Goal: Task Accomplishment & Management: Use online tool/utility

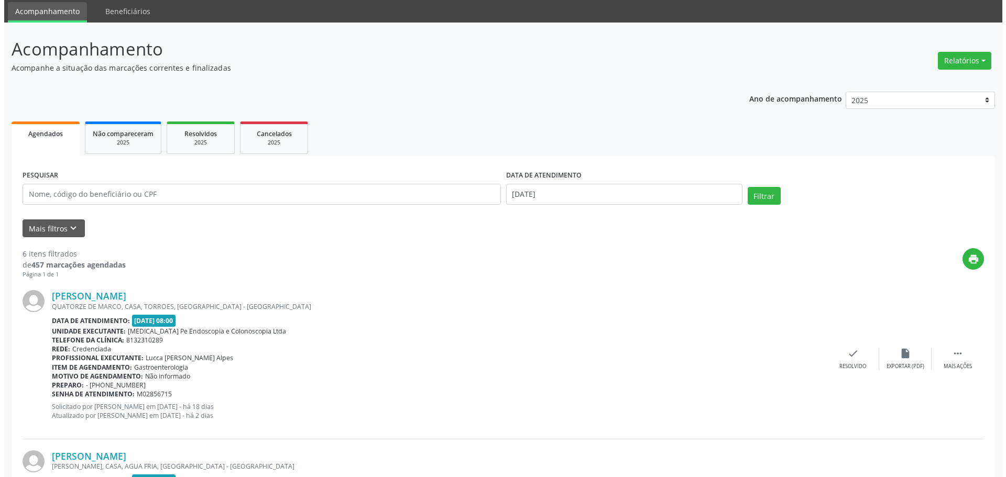
scroll to position [52, 0]
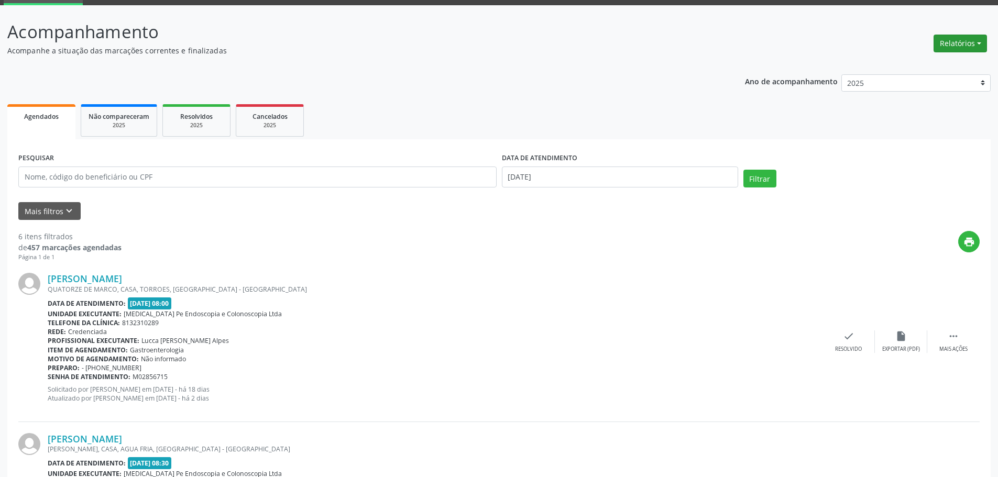
click at [959, 38] on button "Relatórios" at bounding box center [960, 44] width 53 height 18
click at [913, 70] on link "Agendamentos" at bounding box center [931, 66] width 113 height 15
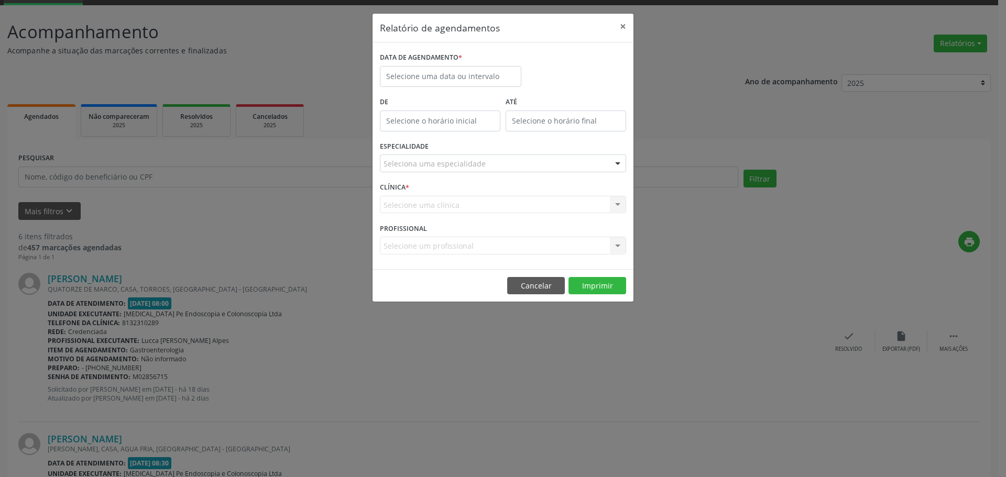
click at [451, 60] on label "DATA DE AGENDAMENTO *" at bounding box center [421, 58] width 82 height 16
click at [459, 74] on input "text" at bounding box center [450, 76] width 141 height 21
click at [504, 194] on span "22" at bounding box center [506, 194] width 20 height 20
type input "[DATE]"
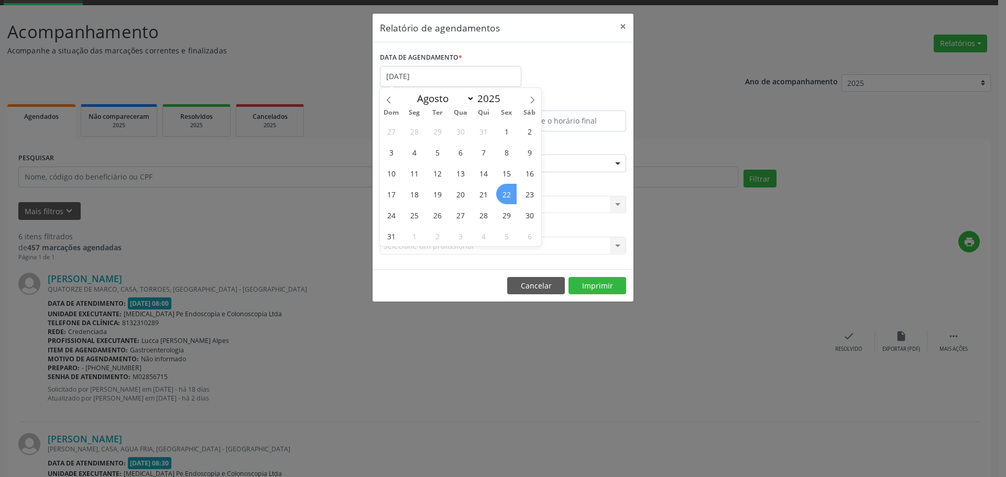
click at [504, 194] on span "22" at bounding box center [506, 194] width 20 height 20
click at [449, 126] on input "12:00" at bounding box center [440, 121] width 121 height 21
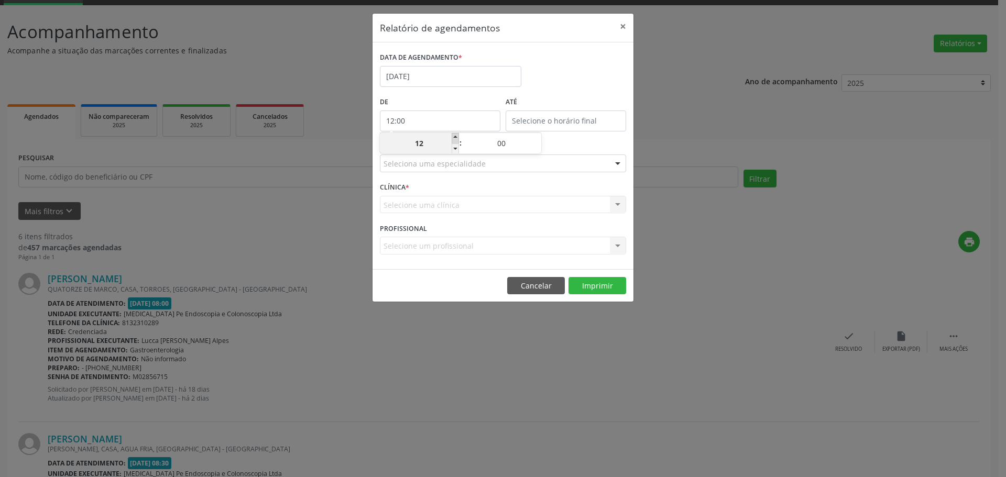
click at [456, 137] on span at bounding box center [455, 138] width 7 height 10
type input "13:00"
type input "13"
click at [457, 149] on span at bounding box center [455, 149] width 7 height 10
type input "12:00"
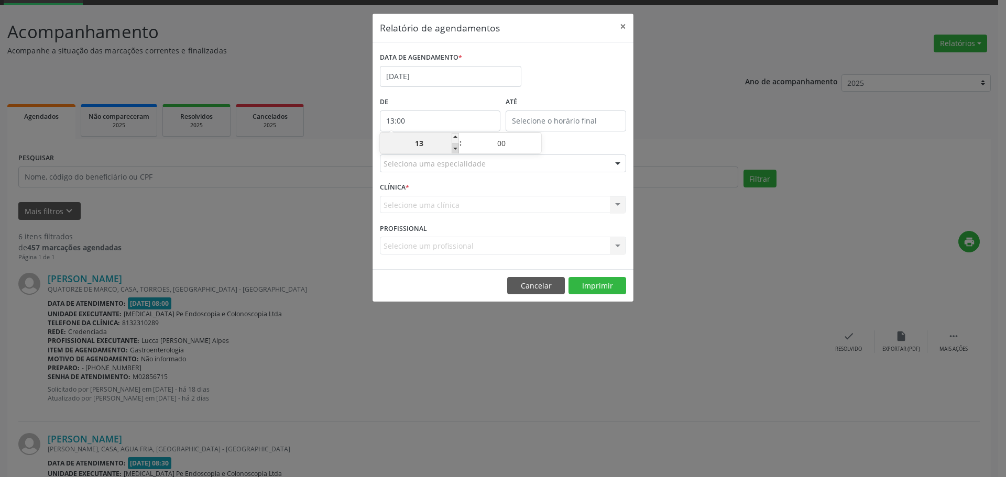
type input "12"
click at [456, 149] on span at bounding box center [455, 149] width 7 height 10
type input "11:00"
type input "11"
click at [456, 149] on span at bounding box center [455, 149] width 7 height 10
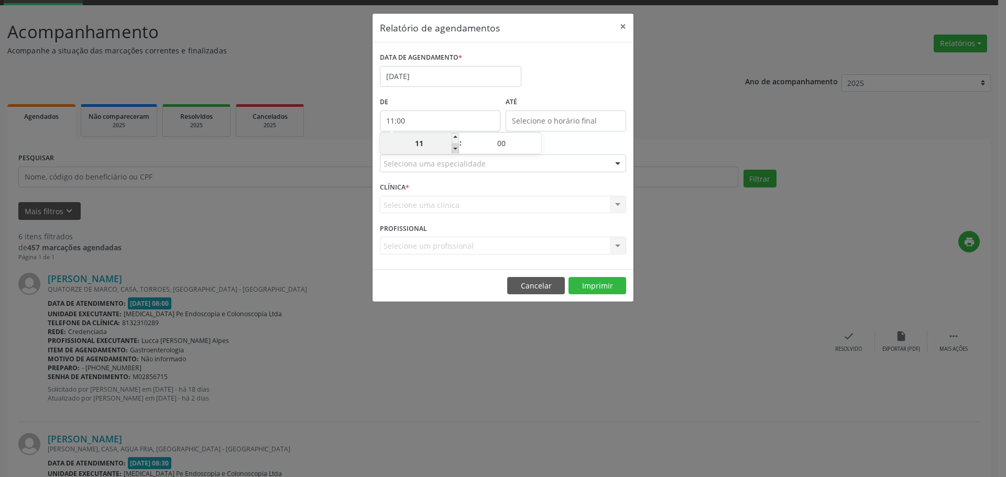
type input "10:00"
type input "10"
click at [456, 149] on span at bounding box center [455, 149] width 7 height 10
type input "09:00"
type input "09"
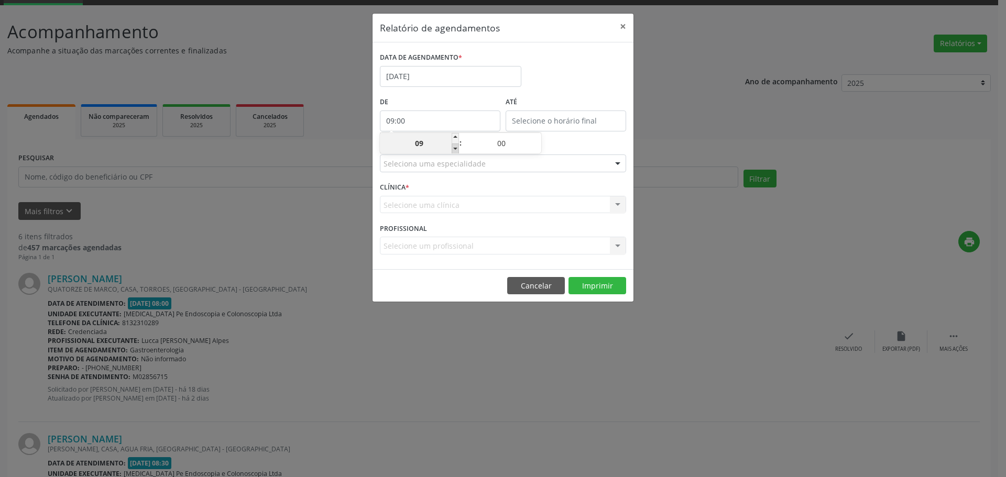
click at [456, 149] on span at bounding box center [455, 149] width 7 height 10
type input "08:00"
type input "08"
click at [539, 137] on span at bounding box center [537, 138] width 7 height 10
type input "08:05"
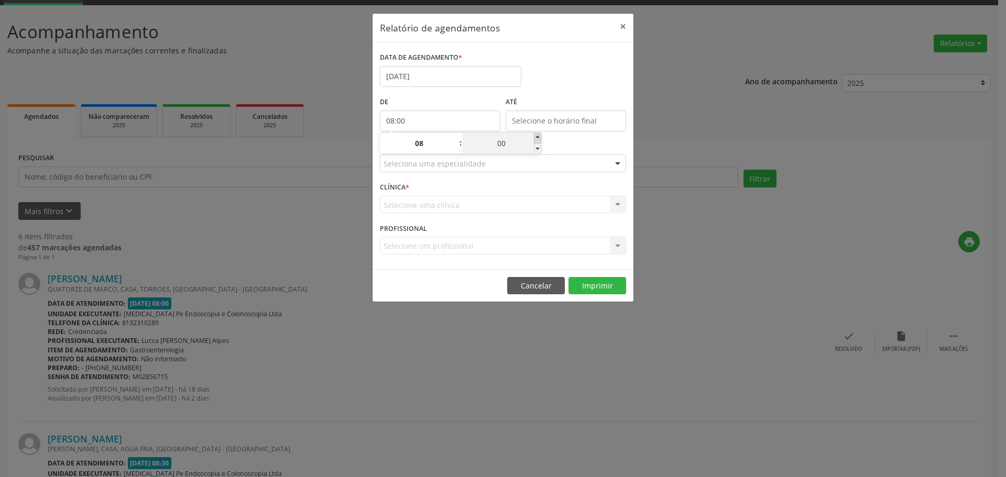
type input "05"
click at [538, 147] on span at bounding box center [537, 149] width 7 height 10
type input "08:00"
type input "00"
click at [580, 108] on label "ATÉ" at bounding box center [566, 102] width 121 height 16
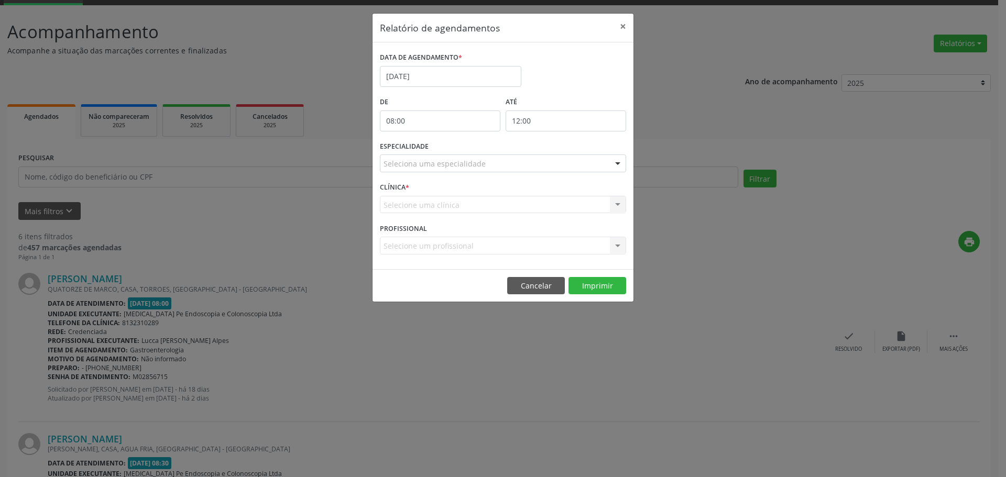
click at [593, 119] on input "12:00" at bounding box center [566, 121] width 121 height 21
click at [580, 148] on span at bounding box center [580, 149] width 7 height 10
type input "11:00"
type input "11"
click at [580, 148] on span at bounding box center [580, 149] width 7 height 10
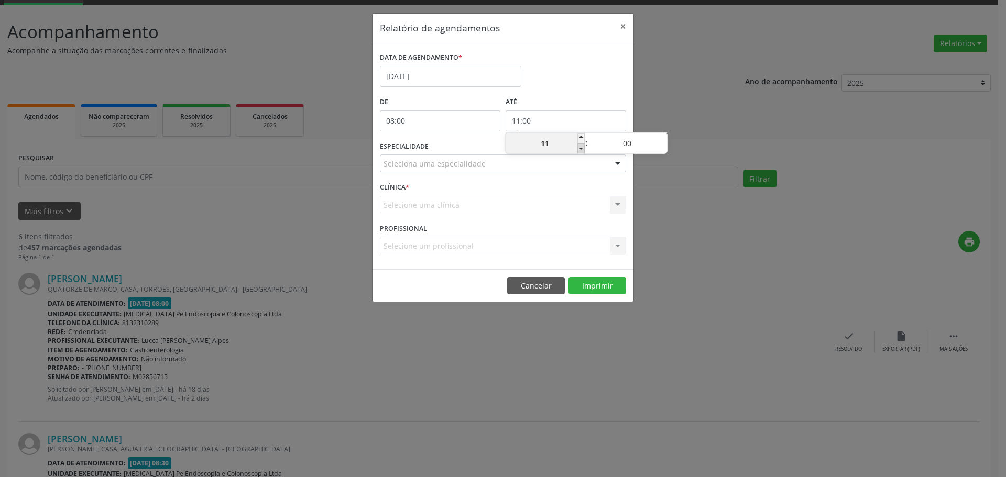
type input "10:00"
type input "10"
click at [580, 148] on span at bounding box center [580, 149] width 7 height 10
type input "09:00"
type input "09"
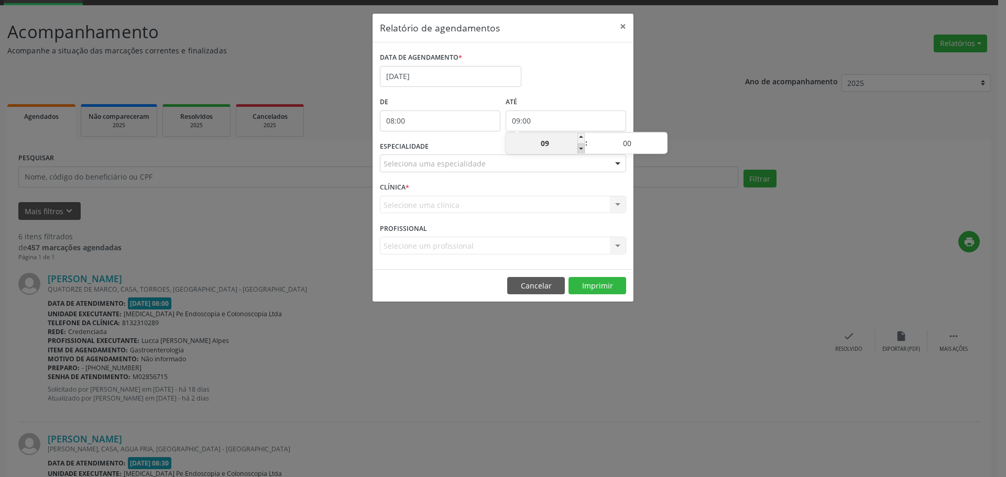
click at [581, 148] on span at bounding box center [580, 149] width 7 height 10
type input "08:00"
click at [580, 150] on span at bounding box center [580, 149] width 7 height 10
type input "08"
click at [580, 135] on span at bounding box center [580, 138] width 7 height 10
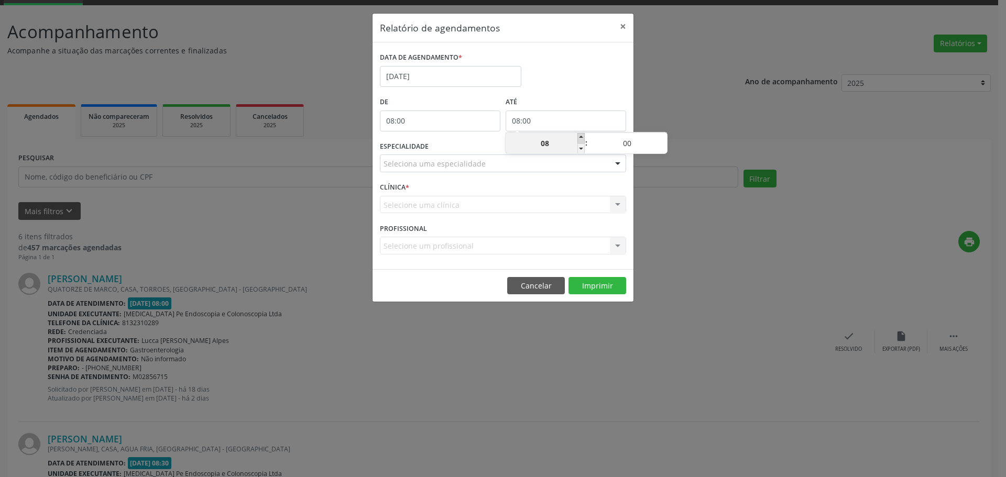
type input "09:00"
type input "09"
click at [580, 135] on span at bounding box center [580, 138] width 7 height 10
type input "10:00"
type input "10"
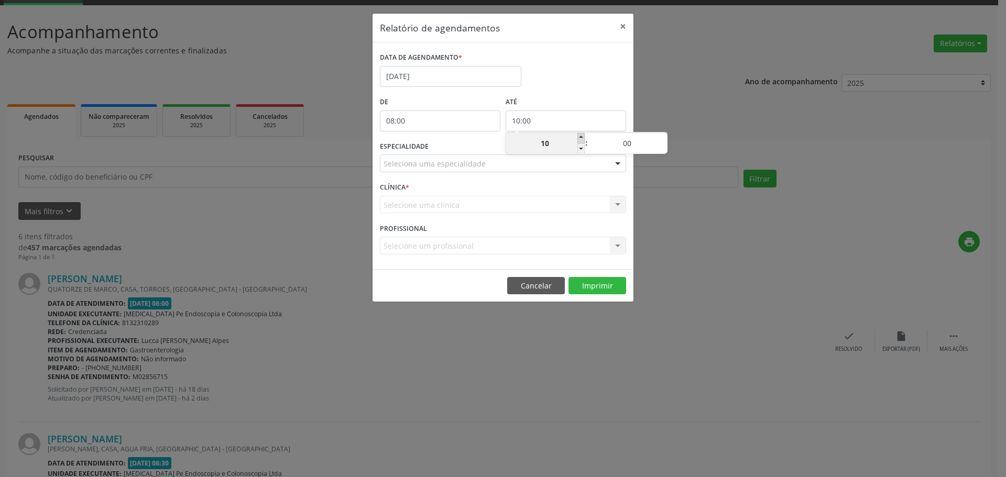
click at [580, 135] on span at bounding box center [580, 138] width 7 height 10
type input "11:00"
type input "11"
click at [580, 151] on span at bounding box center [580, 149] width 7 height 10
type input "10:00"
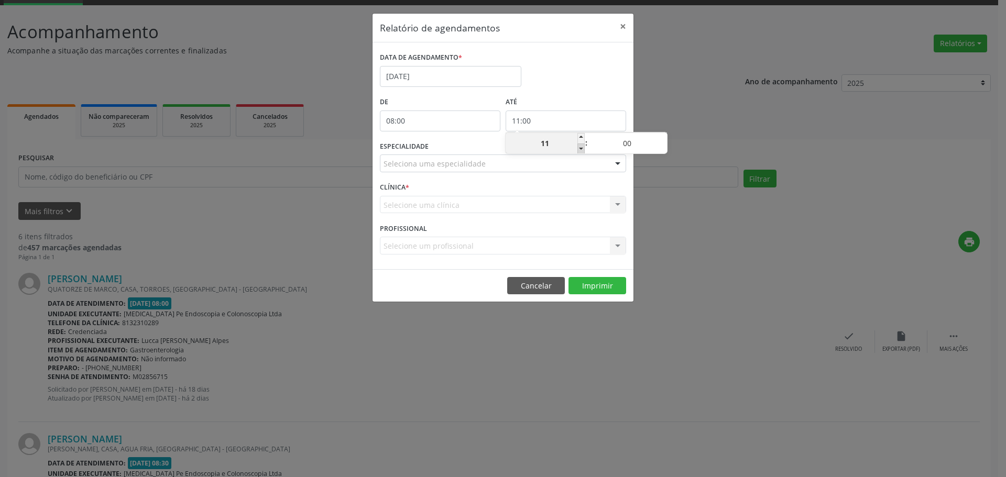
type input "10"
click at [662, 137] on span at bounding box center [663, 138] width 7 height 10
type input "10:05"
type input "05"
click at [662, 137] on span at bounding box center [663, 138] width 7 height 10
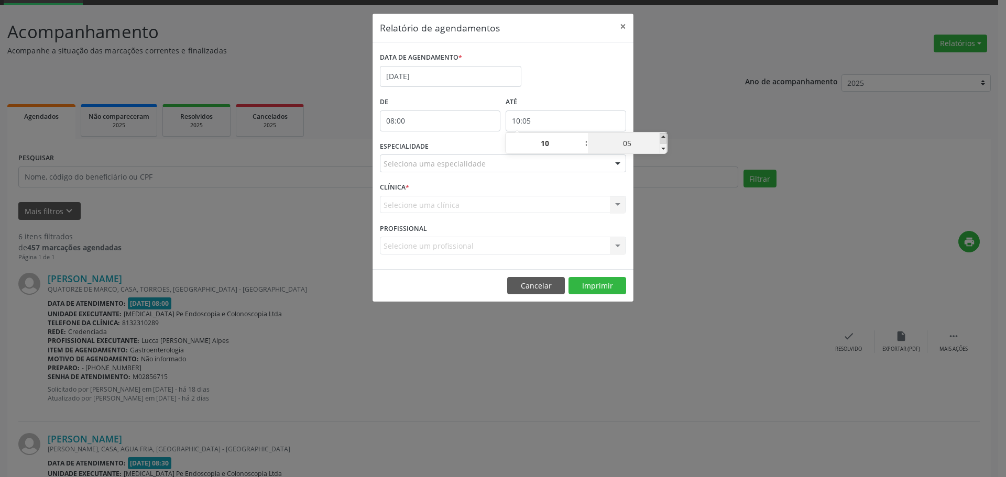
type input "10:10"
type input "10"
click at [662, 137] on span at bounding box center [663, 138] width 7 height 10
type input "10:15"
type input "15"
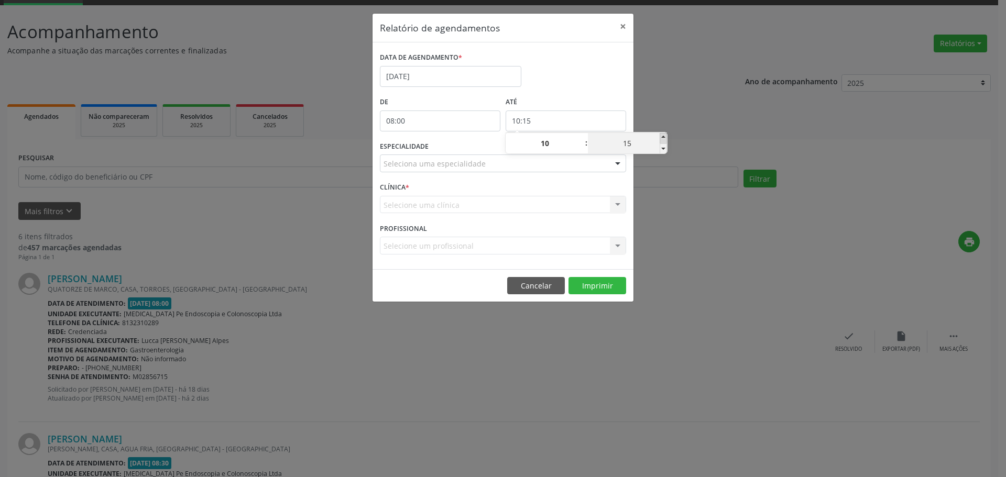
click at [662, 137] on span at bounding box center [663, 138] width 7 height 10
type input "10:20"
type input "20"
click at [662, 137] on span at bounding box center [663, 138] width 7 height 10
type input "10:25"
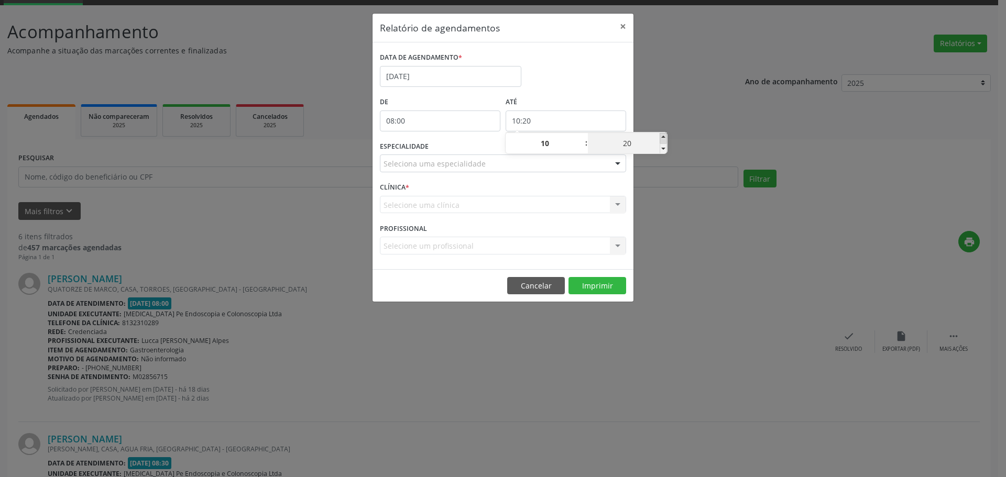
type input "25"
click at [663, 137] on span at bounding box center [663, 138] width 7 height 10
type input "10:30"
type input "30"
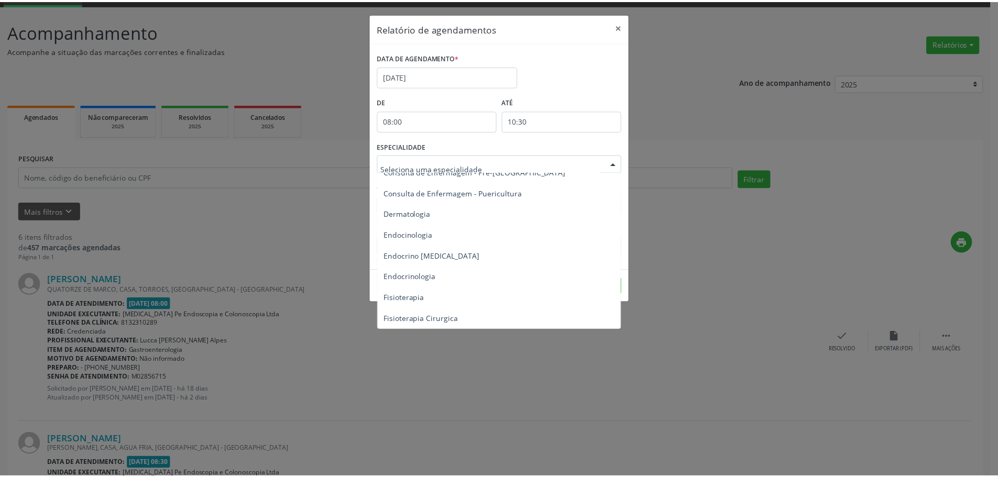
scroll to position [576, 0]
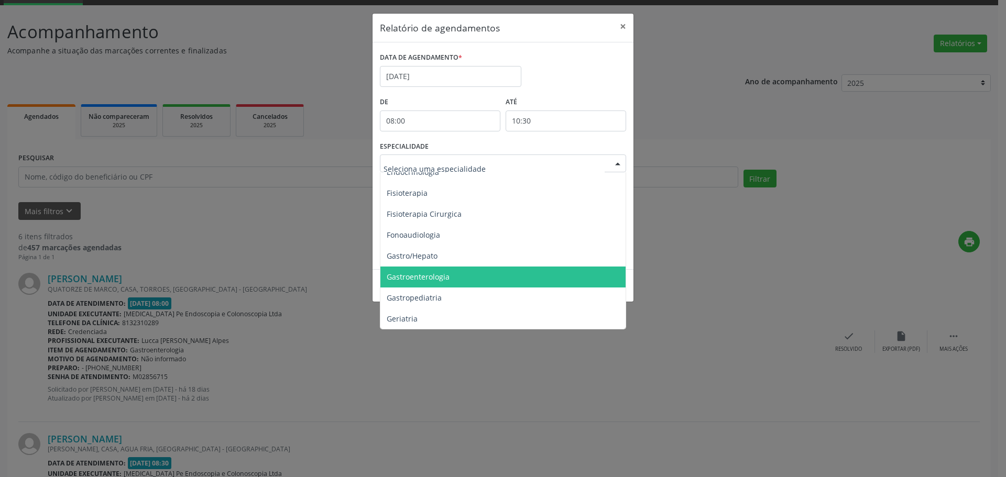
click at [444, 270] on span "Gastroenterologia" at bounding box center [503, 277] width 247 height 21
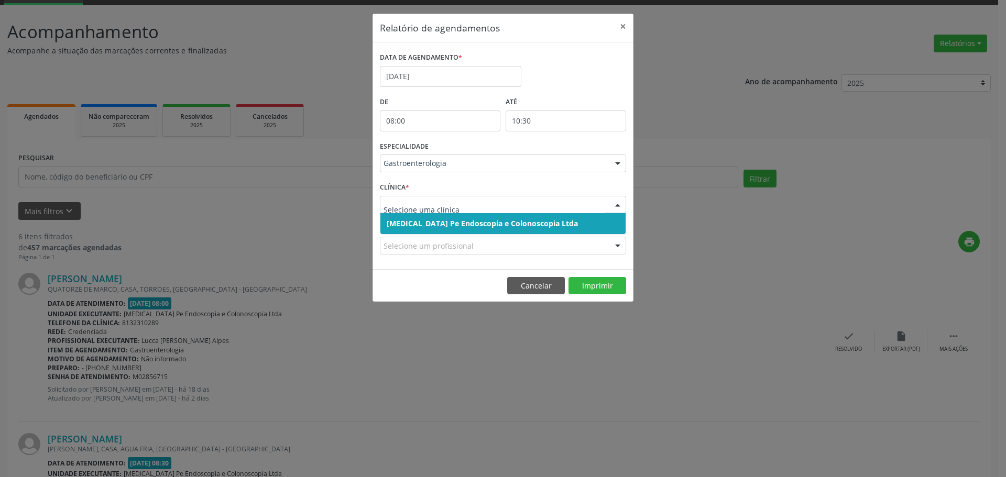
click at [454, 229] on span "[MEDICAL_DATA] Pe Endoscopia e Colonoscopia Ltda" at bounding box center [502, 223] width 245 height 21
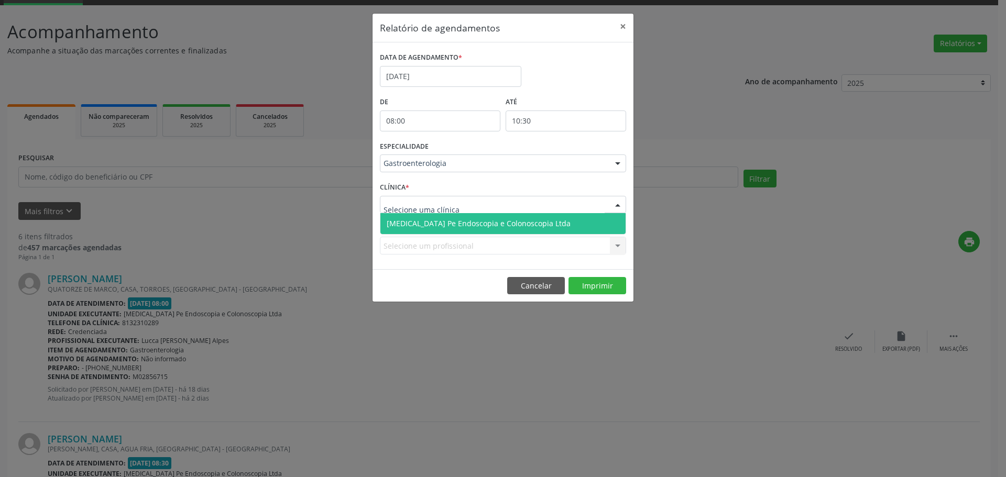
click at [467, 225] on span "[MEDICAL_DATA] Pe Endoscopia e Colonoscopia Ltda" at bounding box center [479, 224] width 184 height 10
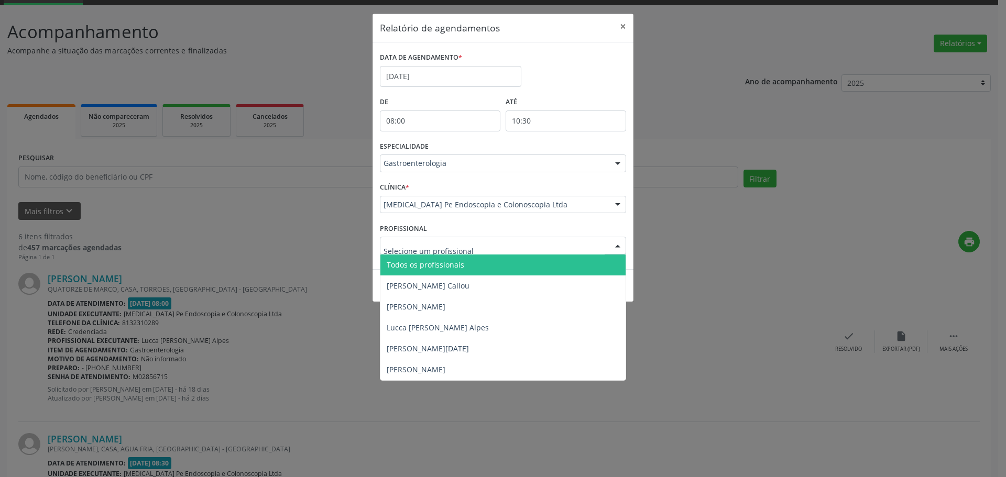
drag, startPoint x: 411, startPoint y: 246, endPoint x: 499, endPoint y: 257, distance: 88.8
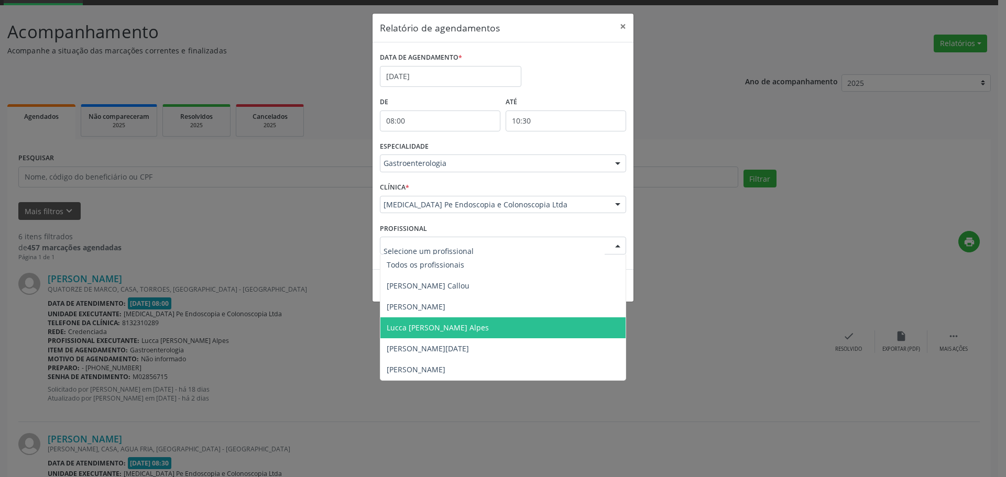
click at [480, 329] on span "Lucca [PERSON_NAME] Alpes" at bounding box center [438, 328] width 102 height 10
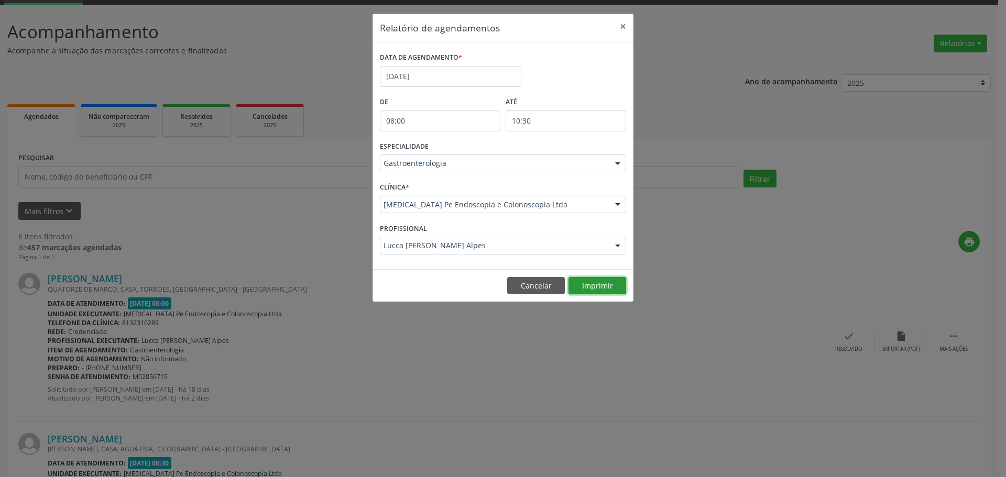
click at [592, 289] on button "Imprimir" at bounding box center [598, 286] width 58 height 18
click at [624, 28] on button "×" at bounding box center [623, 27] width 21 height 26
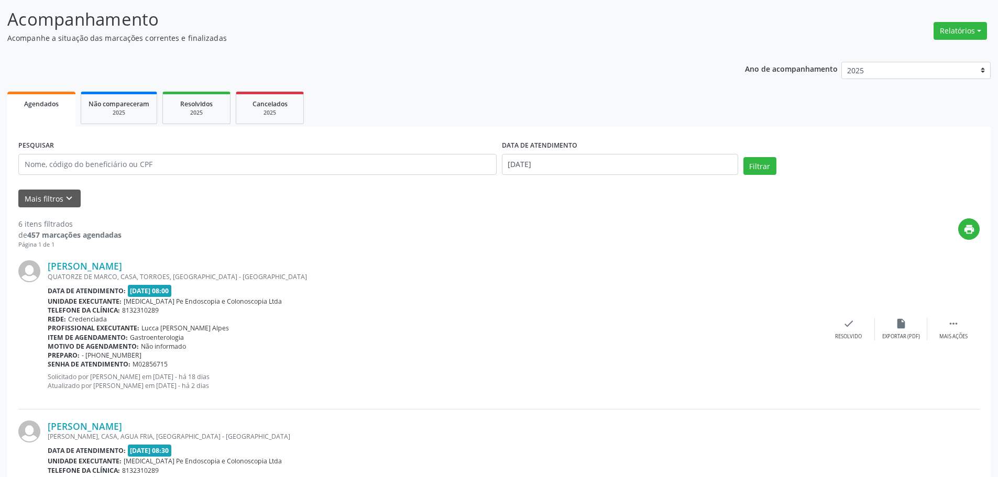
scroll to position [0, 0]
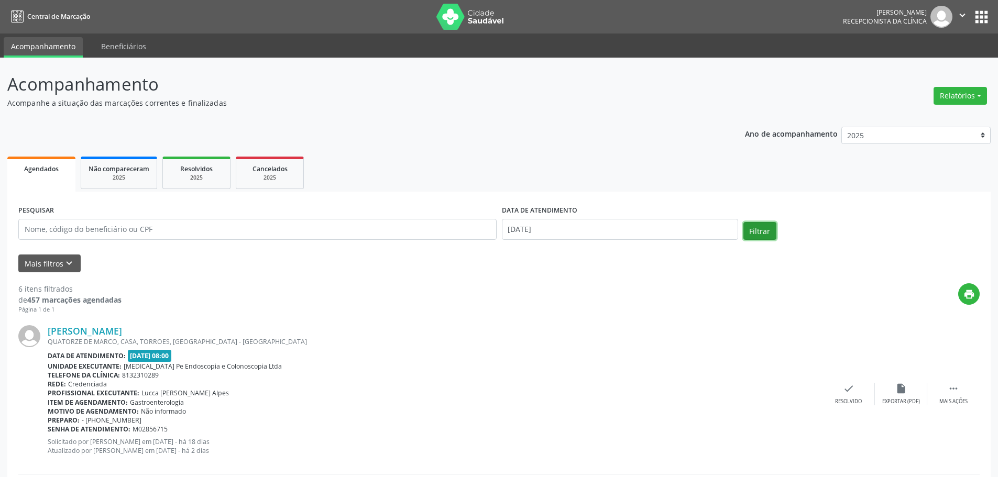
click at [758, 234] on button "Filtrar" at bounding box center [760, 231] width 33 height 18
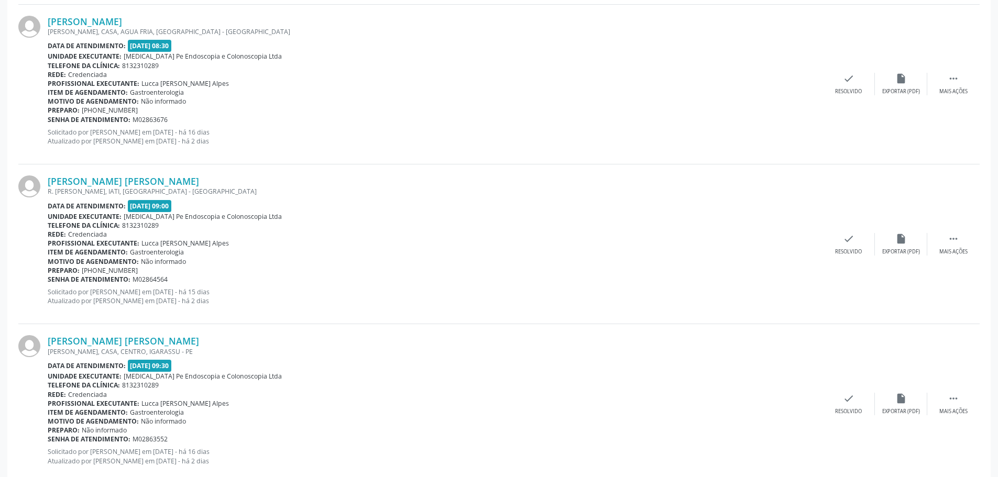
scroll to position [472, 0]
